Goal: Task Accomplishment & Management: Use online tool/utility

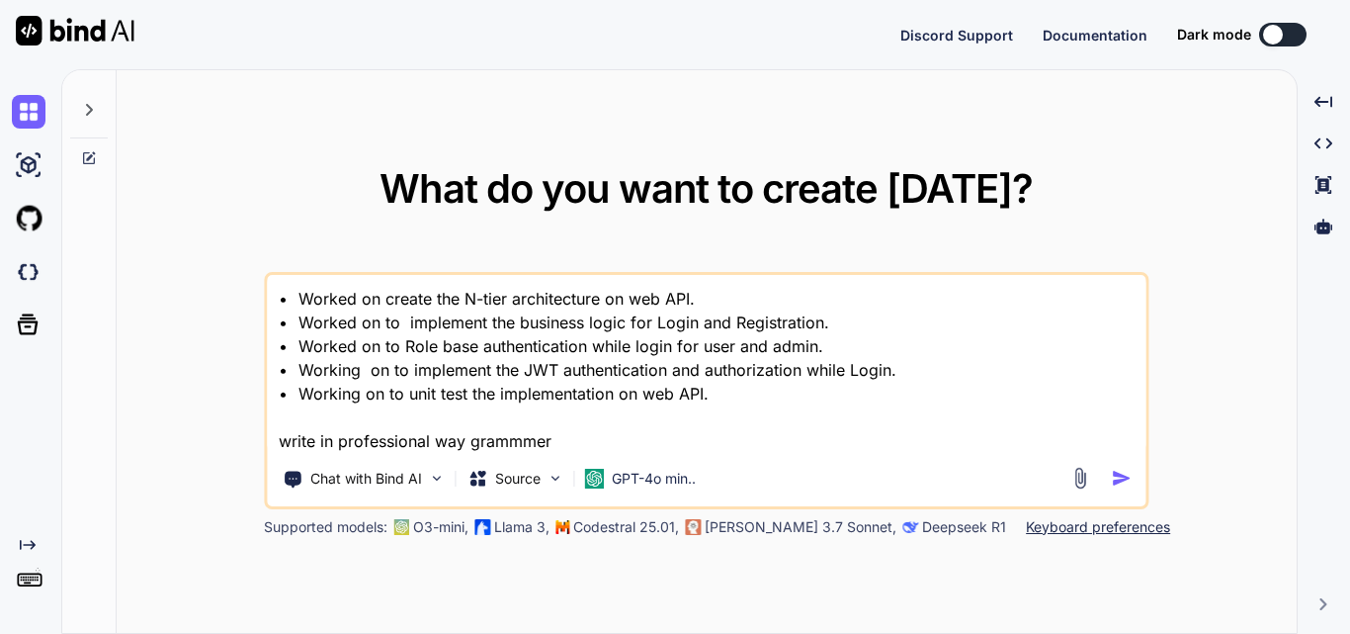
drag, startPoint x: 566, startPoint y: 446, endPoint x: 259, endPoint y: 285, distance: 347.1
click at [259, 285] on div "What do you want to create [DATE]? • Worked on create the N-tier architecture o…" at bounding box center [707, 352] width 1180 height 565
type textarea "• Worked on create the N-tier architecture on web API. • Worked on to implement…"
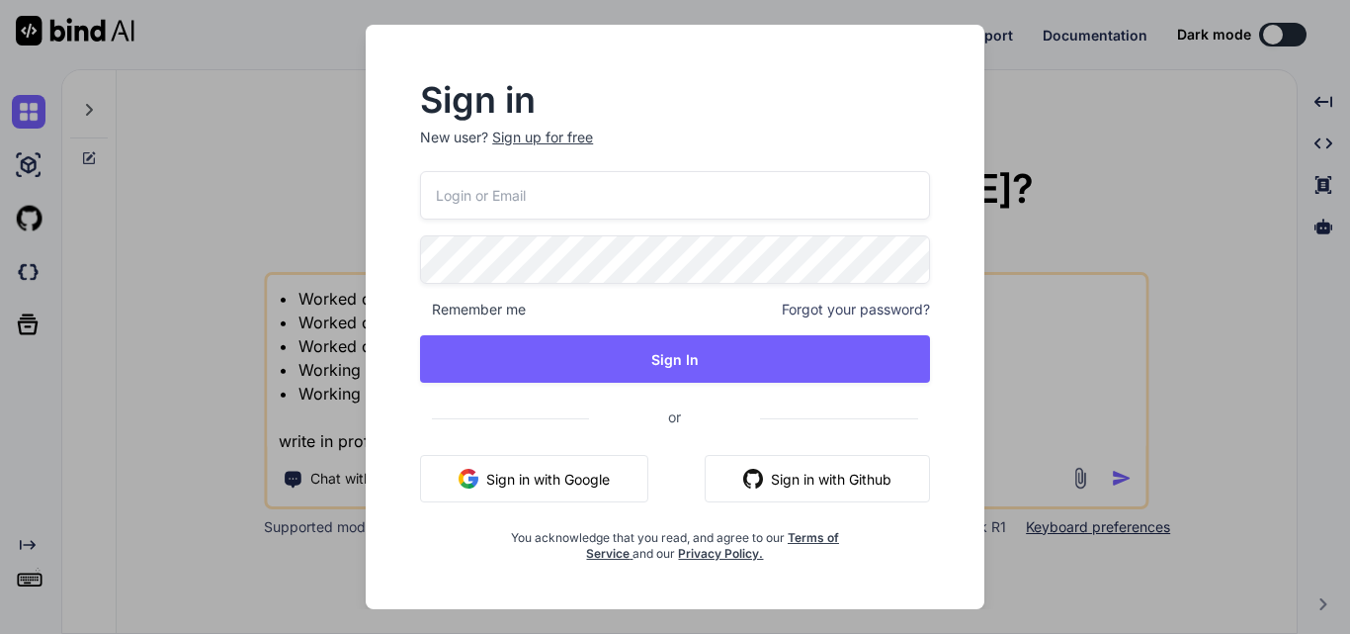
type input "[EMAIL_ADDRESS][DOMAIN_NAME]"
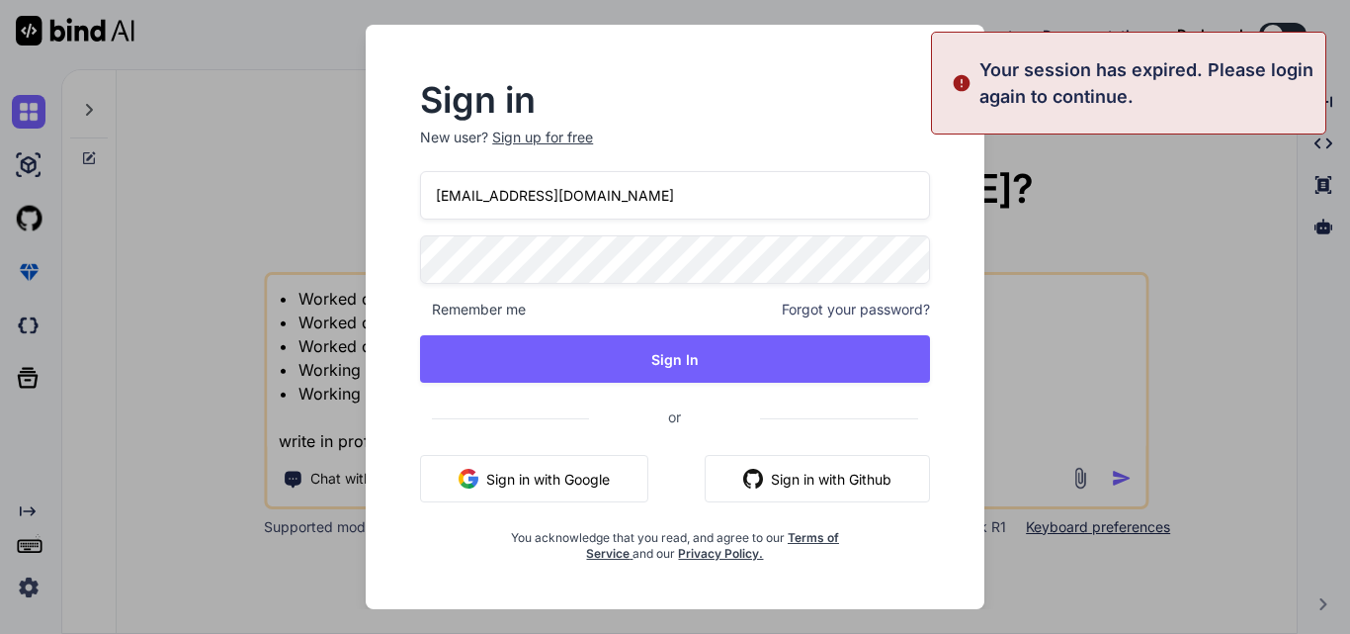
click at [457, 195] on input "[EMAIL_ADDRESS][DOMAIN_NAME]" at bounding box center [675, 195] width 510 height 48
type textarea "x"
type input "@[DOMAIN_NAME]"
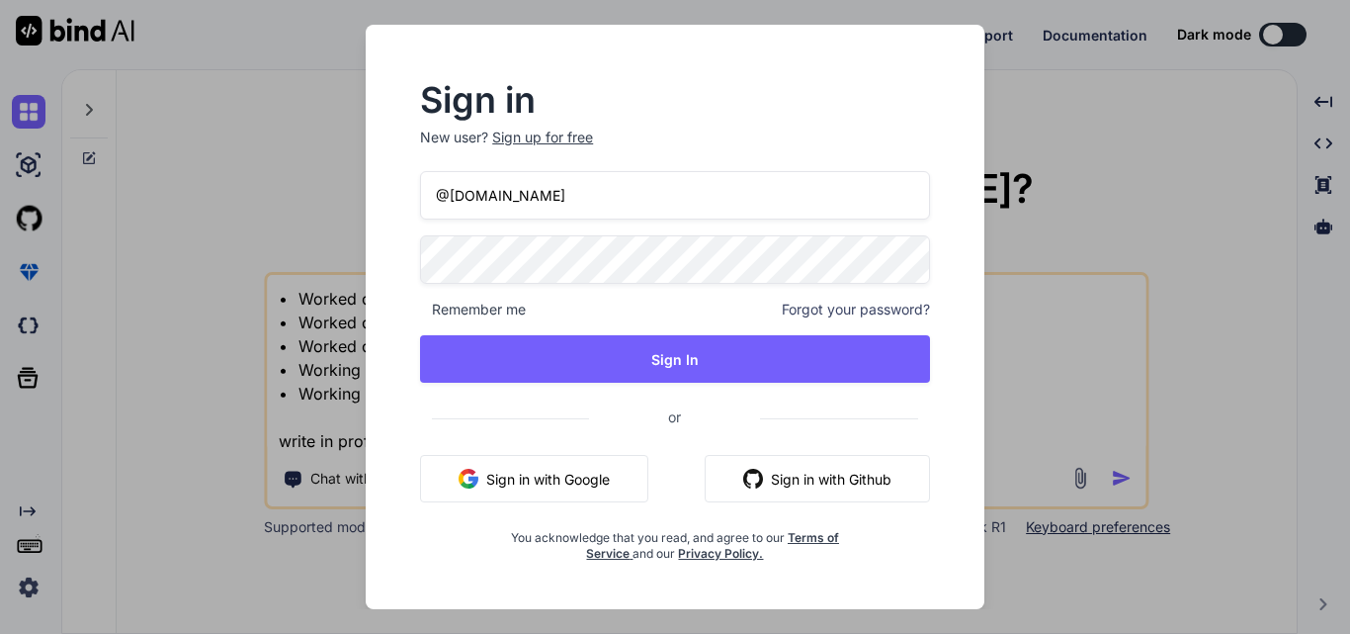
type textarea "x"
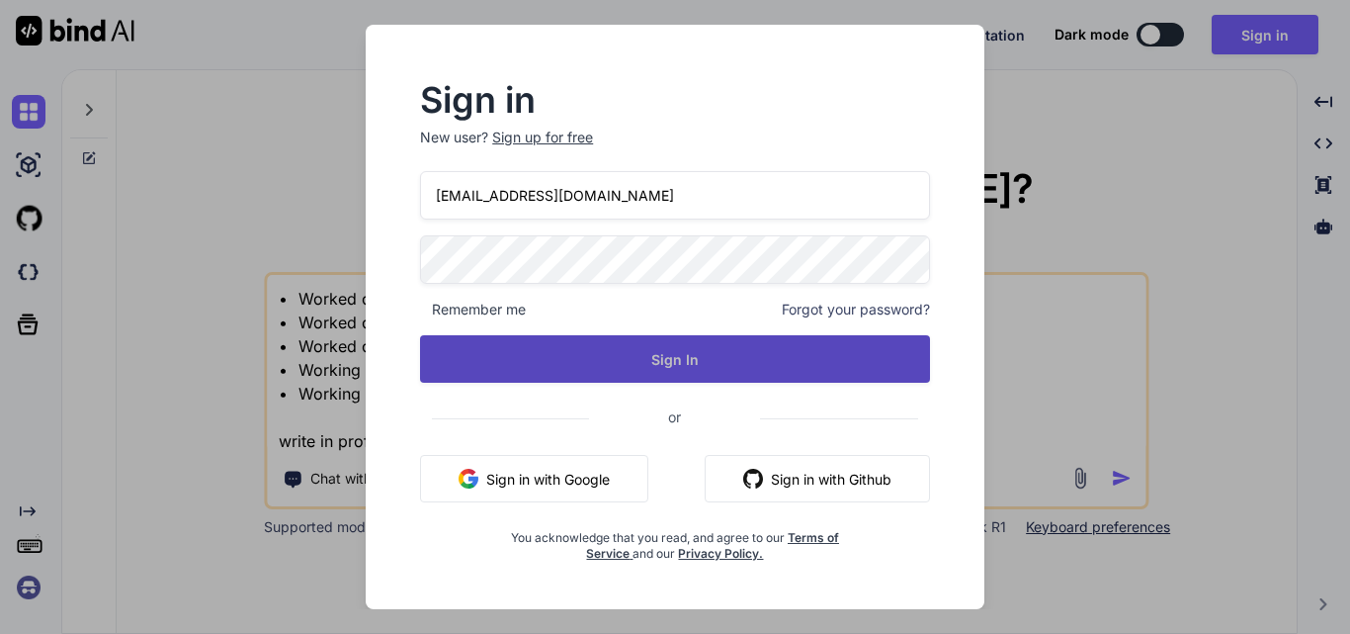
type input "[EMAIL_ADDRESS][DOMAIN_NAME]"
click at [734, 358] on button "Sign In" at bounding box center [675, 358] width 510 height 47
click at [682, 355] on button "Sign In" at bounding box center [675, 358] width 510 height 47
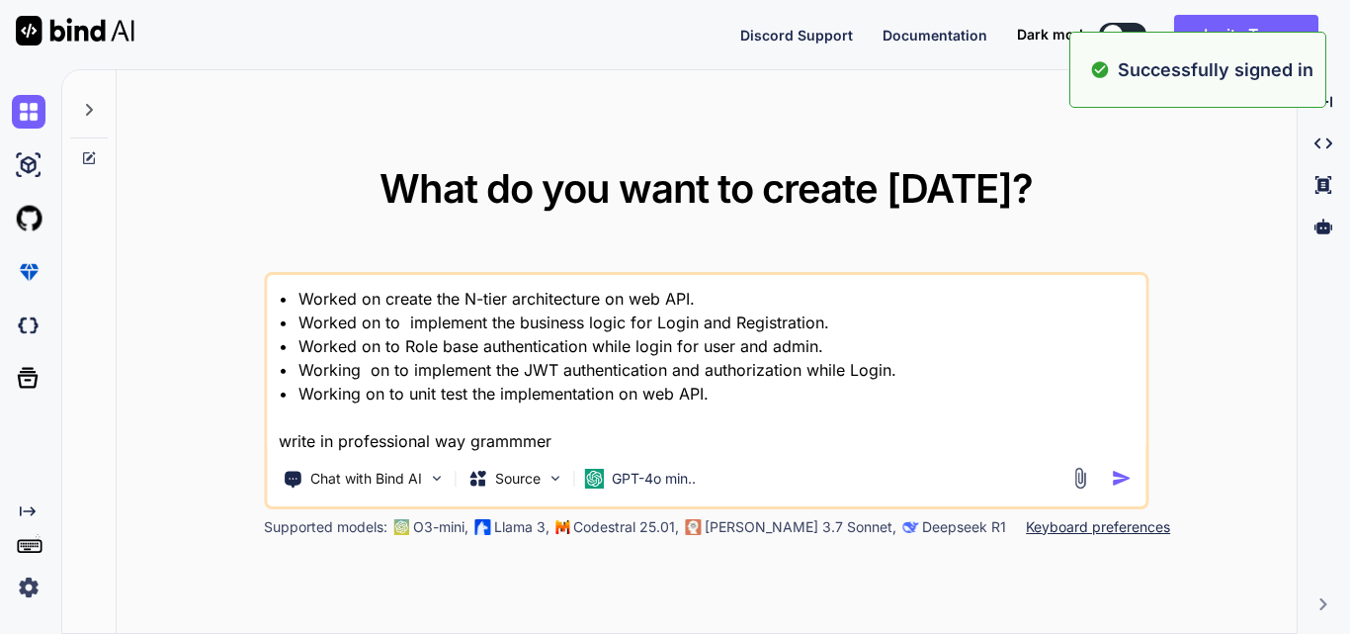
type textarea "x"
